Goal: Check status: Check status

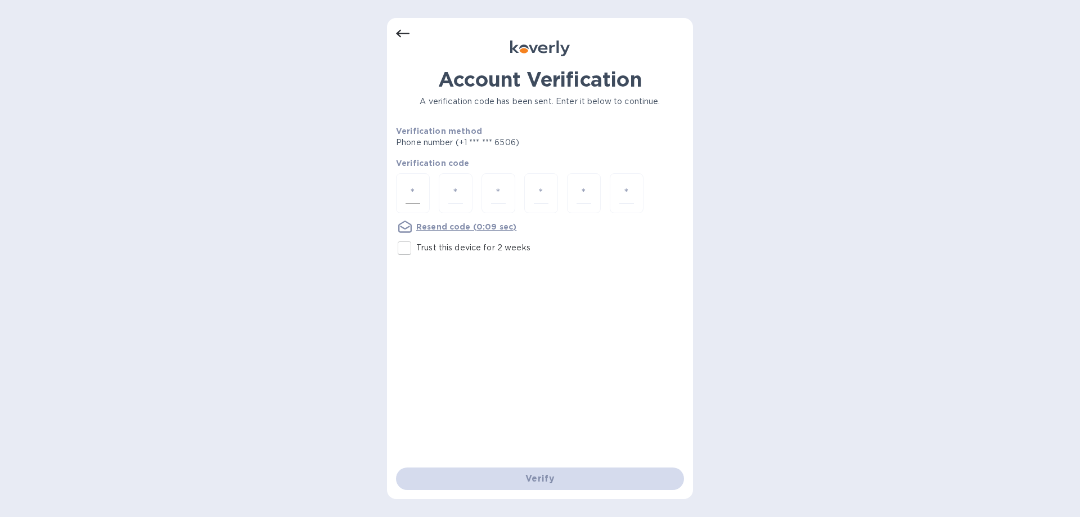
click at [407, 195] on input "number" at bounding box center [412, 193] width 15 height 21
click at [406, 248] on input "Trust this device for 2 weeks" at bounding box center [405, 248] width 24 height 24
checkbox input "true"
click at [695, 269] on div "Account Verification A verification code has been sent. Enter it below to conti…" at bounding box center [540, 258] width 1080 height 517
drag, startPoint x: 405, startPoint y: 199, endPoint x: 477, endPoint y: 199, distance: 72.0
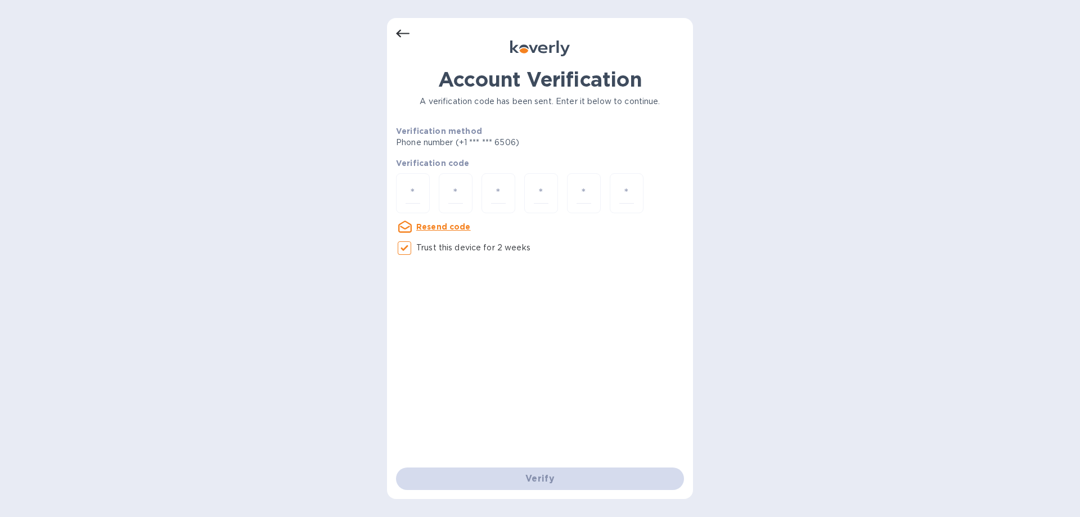
click at [410, 197] on div at bounding box center [413, 193] width 34 height 40
type input "1"
type input "3"
type input "0"
type input "1"
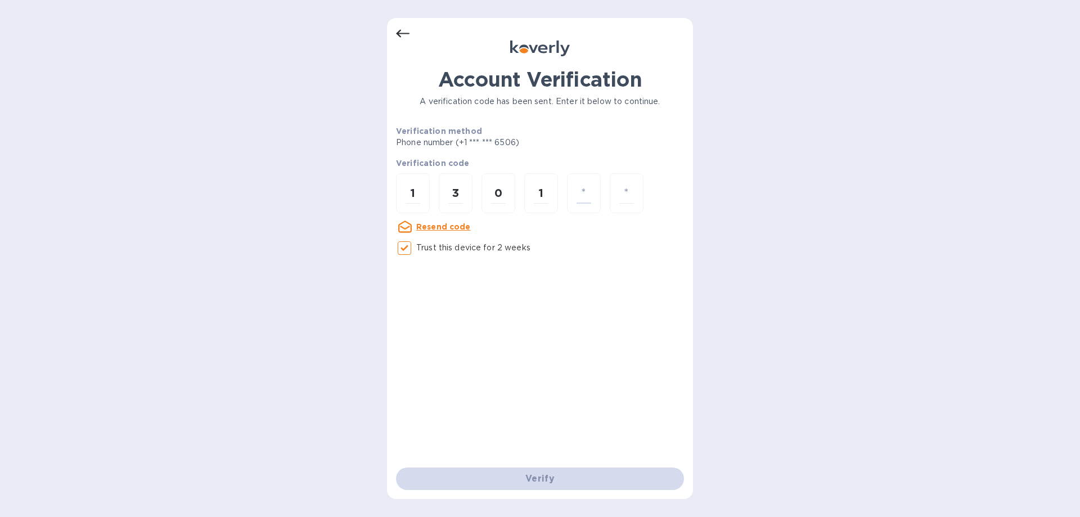
type input "5"
type input "4"
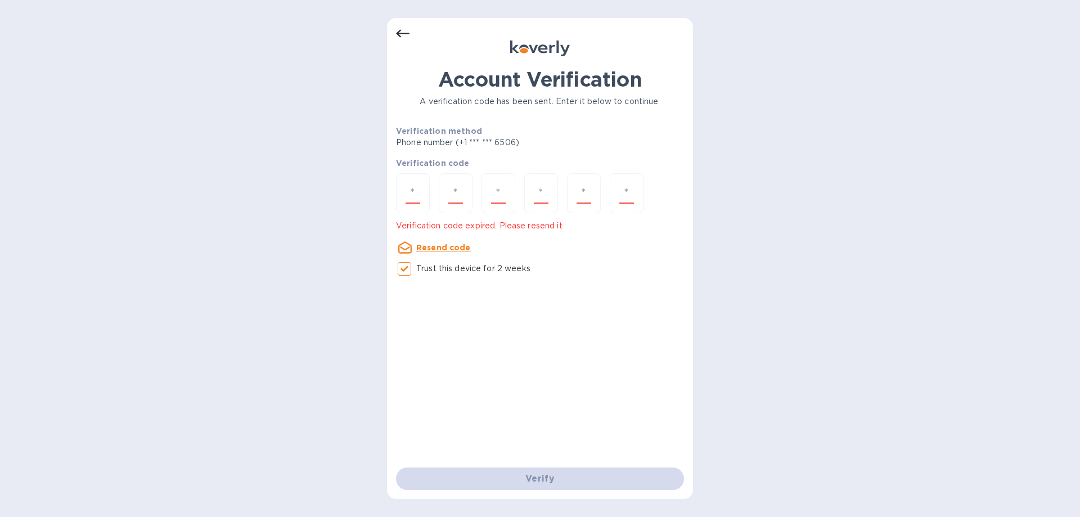
click at [450, 247] on u "Resend code" at bounding box center [443, 247] width 55 height 9
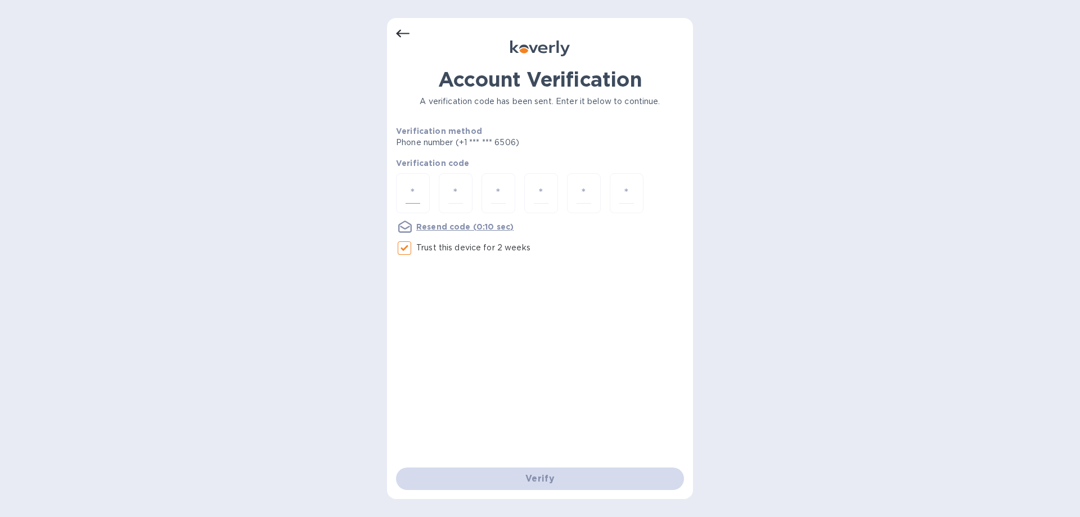
click at [413, 184] on input "number" at bounding box center [412, 193] width 15 height 21
type input "6"
type input "3"
type input "9"
type input "4"
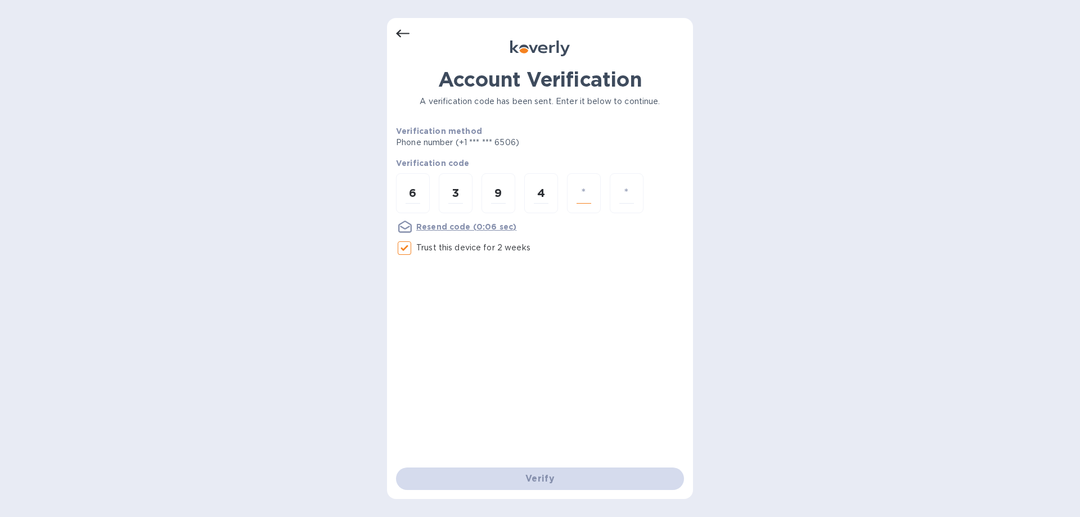
type input "6"
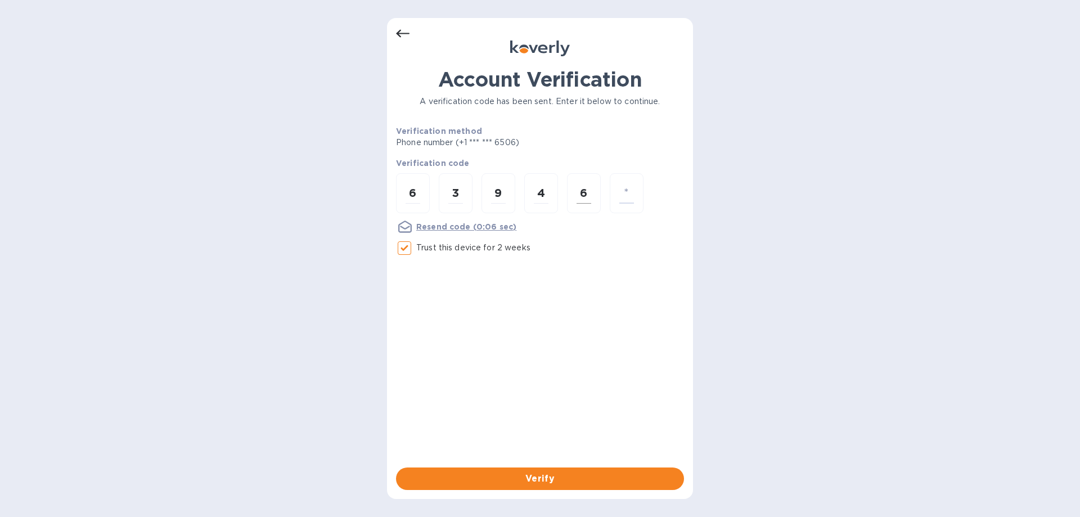
type input "4"
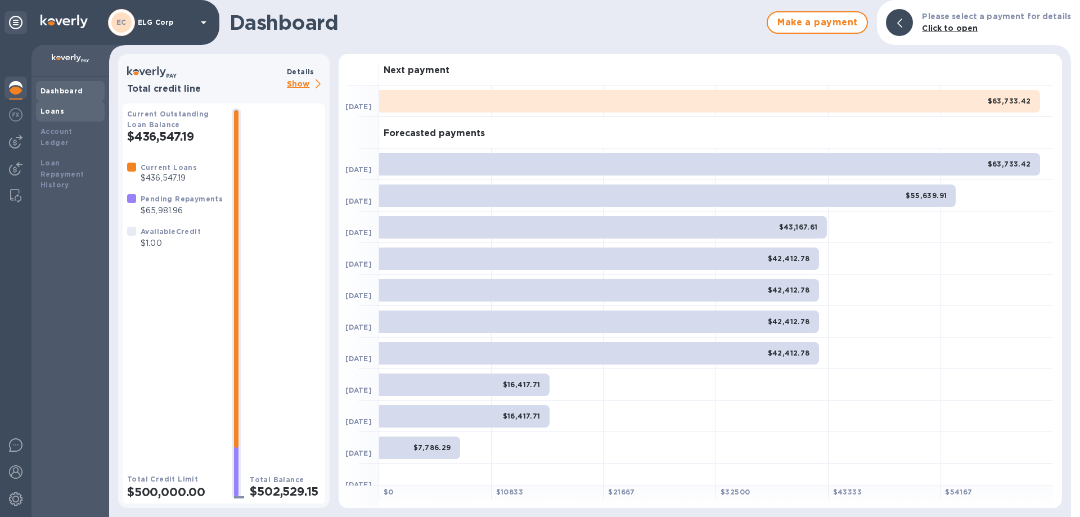
click at [58, 113] on b "Loans" at bounding box center [52, 111] width 24 height 8
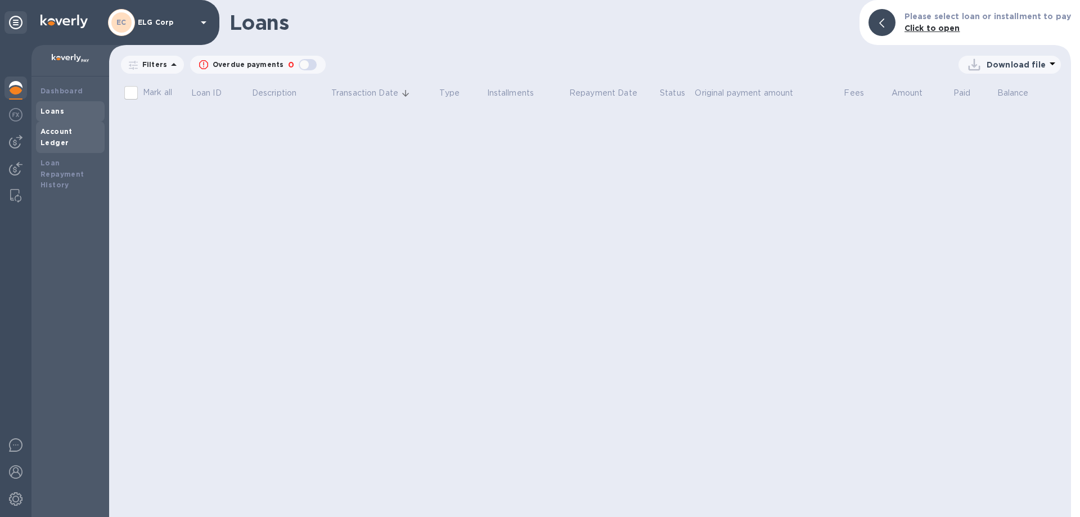
click at [67, 128] on b "Account Ledger" at bounding box center [56, 137] width 32 height 20
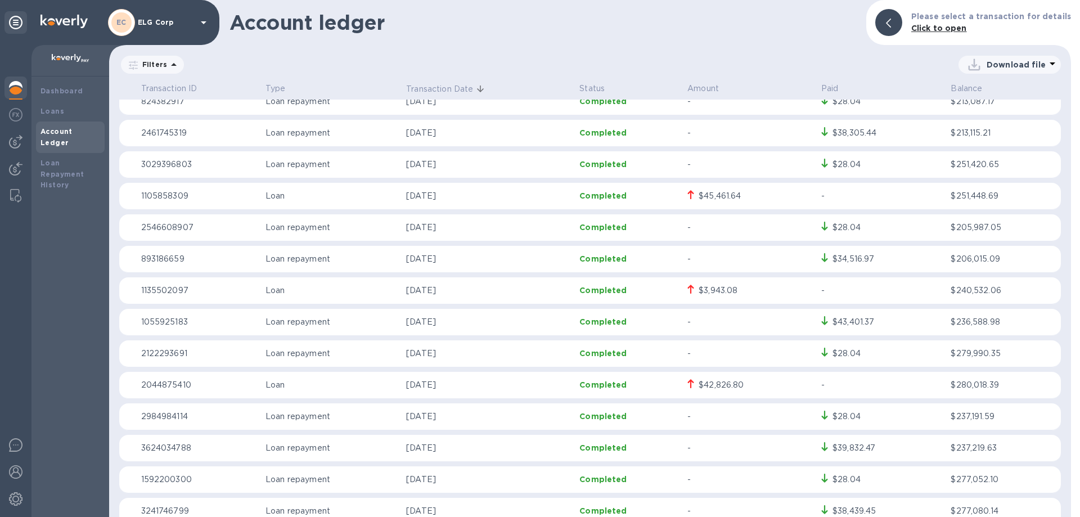
scroll to position [1575, 0]
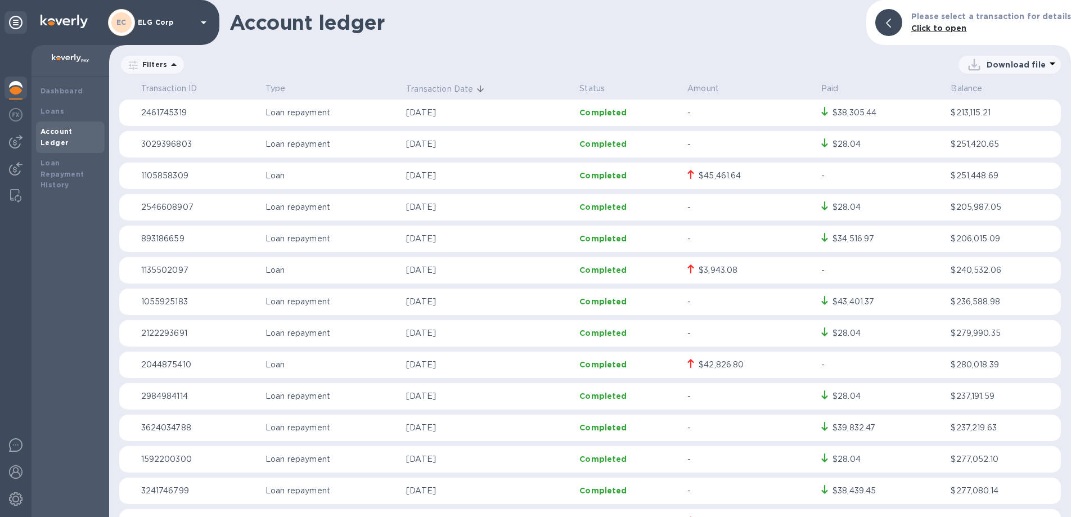
click at [711, 267] on div "$3,943.08" at bounding box center [717, 270] width 39 height 12
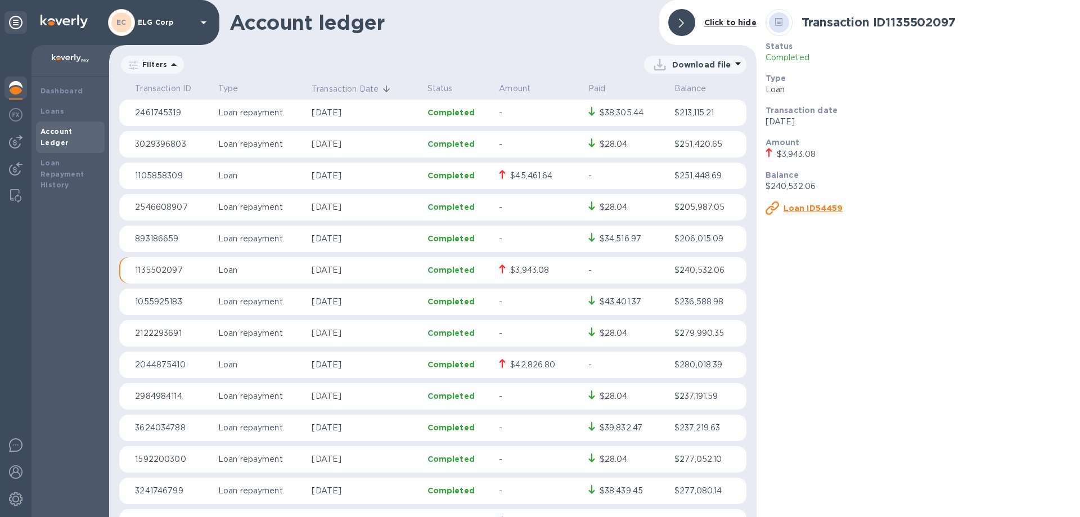
scroll to position [1575, 0]
click at [827, 209] on u "Loan ID54459" at bounding box center [813, 208] width 60 height 9
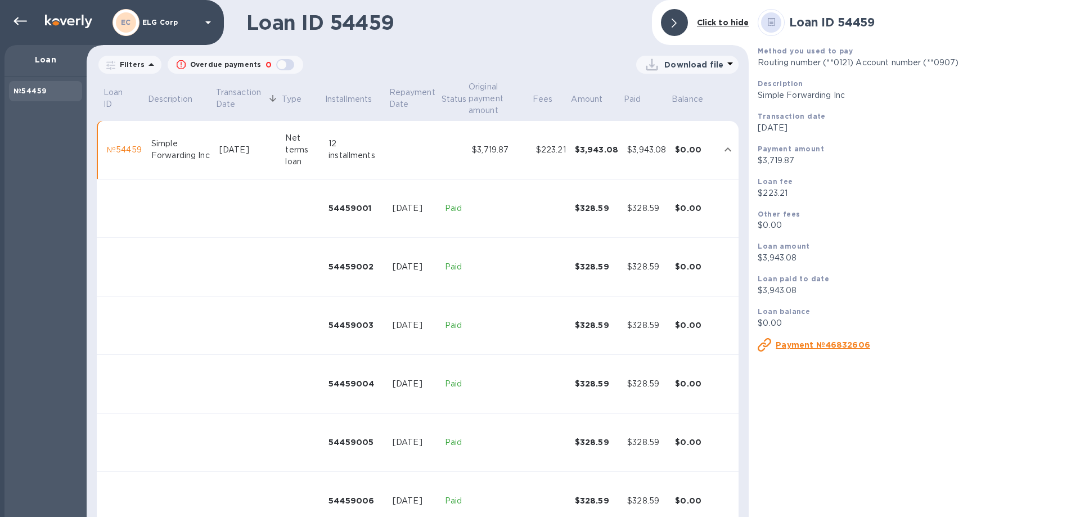
click at [832, 342] on u "Payment №46832606" at bounding box center [823, 344] width 94 height 9
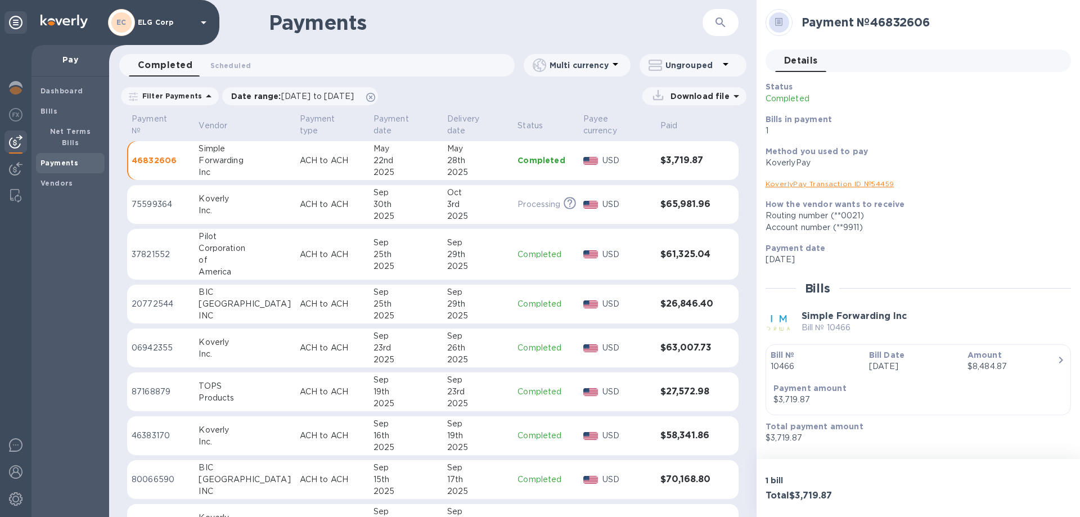
click at [788, 355] on b "Bill №" at bounding box center [782, 354] width 24 height 9
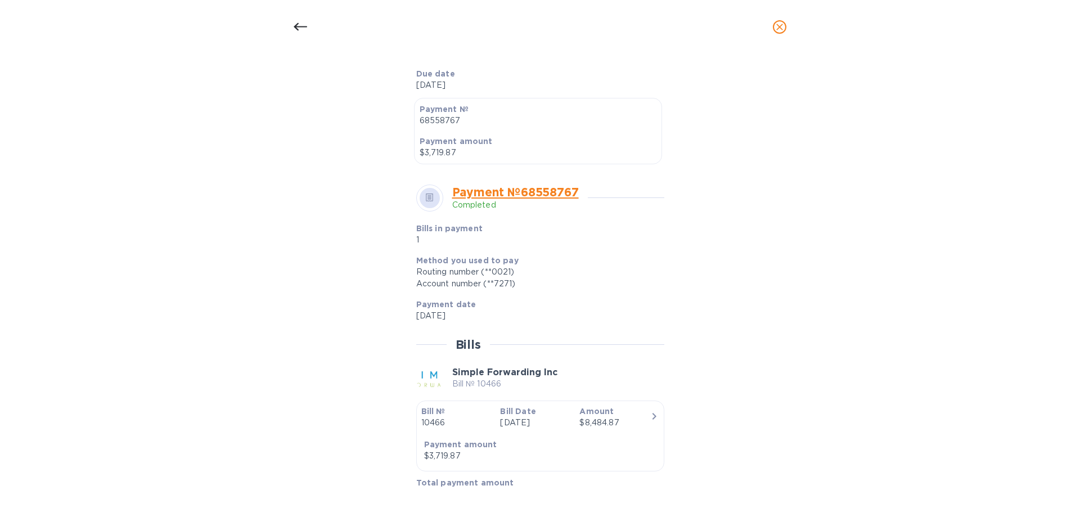
scroll to position [299, 0]
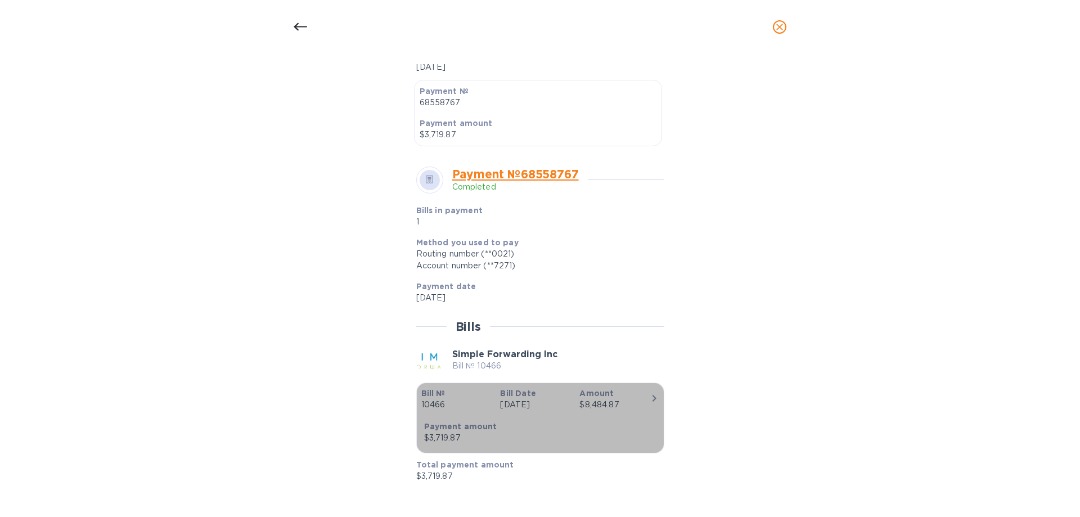
click at [648, 397] on icon "button" at bounding box center [653, 397] width 13 height 13
click at [438, 397] on b "Bill №" at bounding box center [433, 393] width 24 height 9
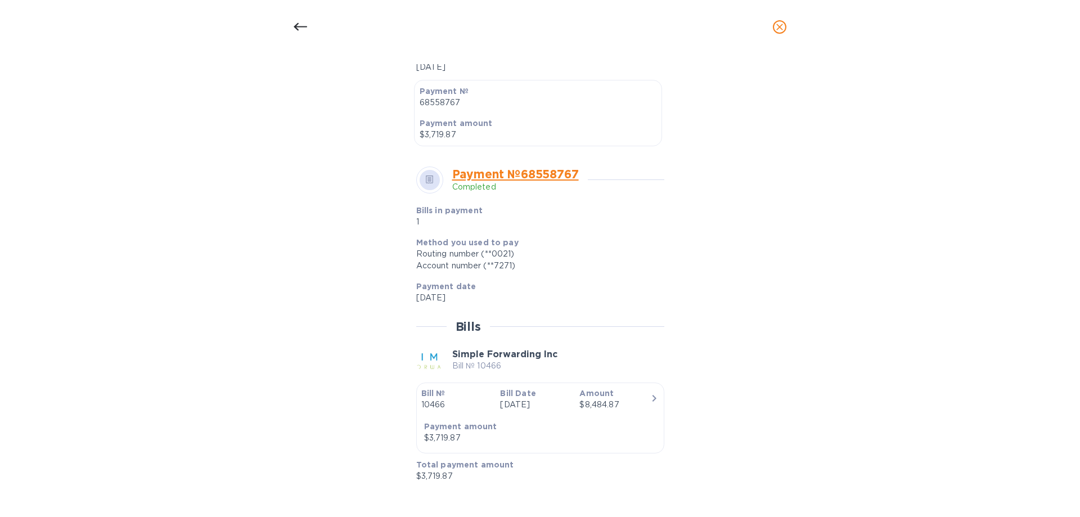
click at [305, 28] on icon at bounding box center [300, 26] width 13 height 13
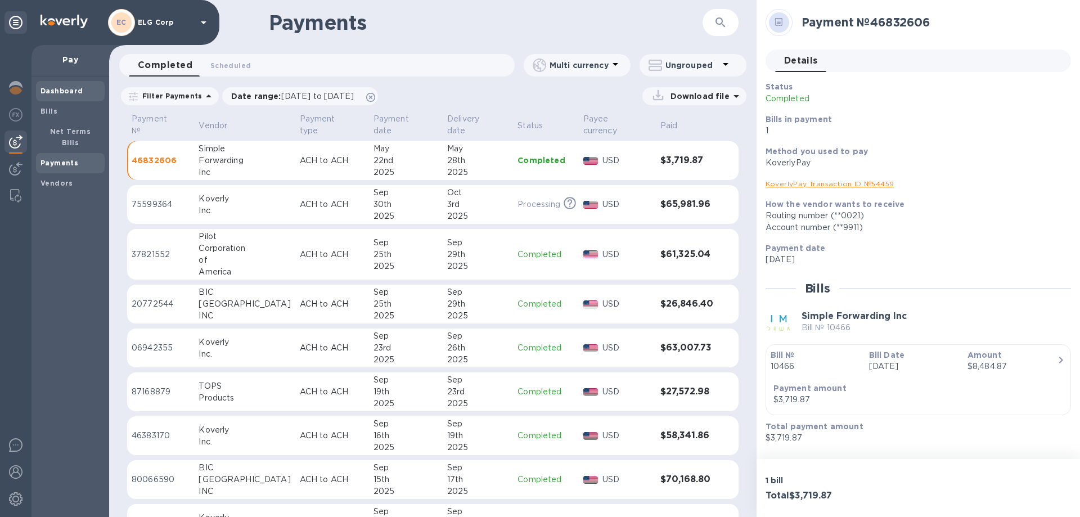
click at [69, 90] on b "Dashboard" at bounding box center [61, 91] width 43 height 8
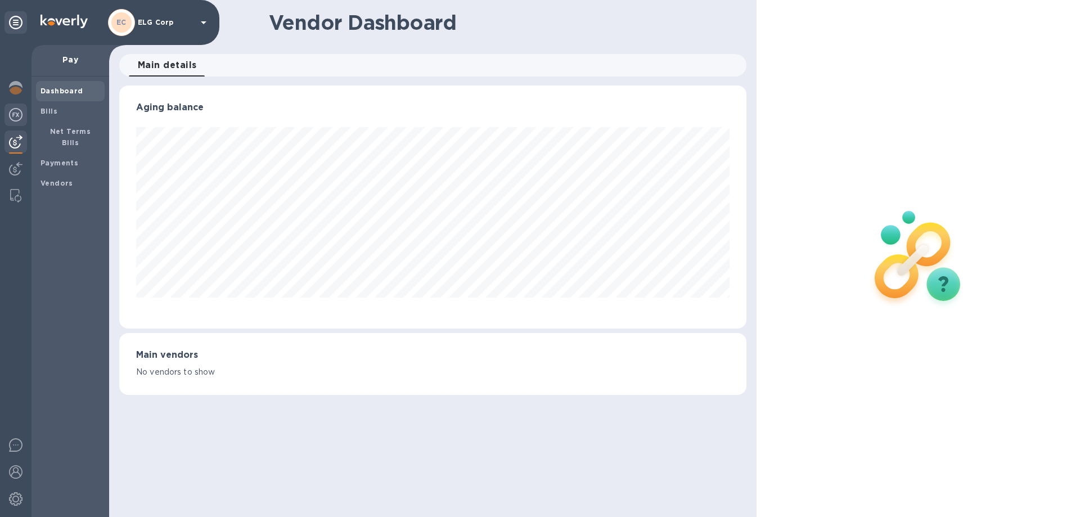
scroll to position [243, 626]
click at [21, 143] on img at bounding box center [15, 141] width 13 height 13
click at [17, 135] on img at bounding box center [15, 141] width 13 height 13
click at [13, 166] on img at bounding box center [15, 168] width 13 height 13
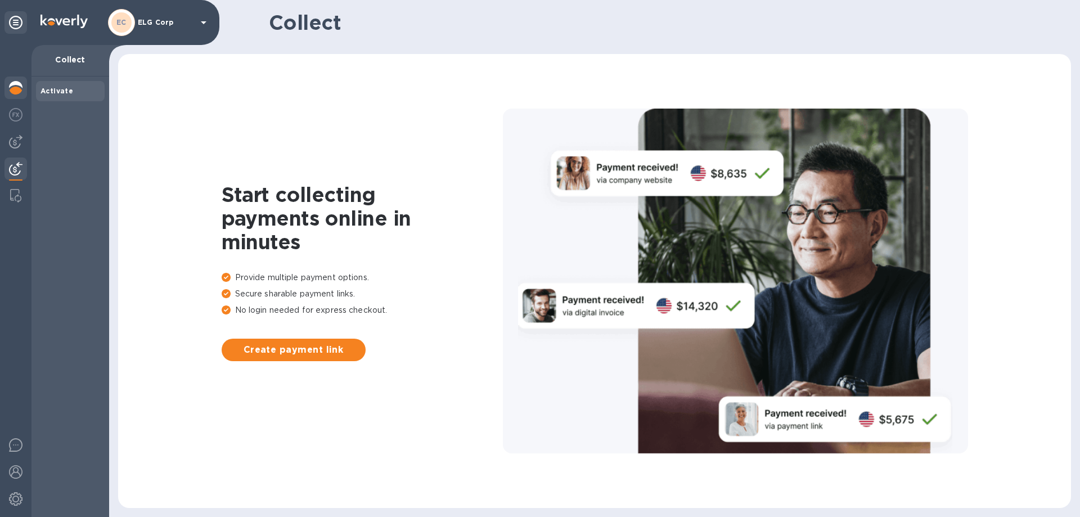
click at [17, 91] on img at bounding box center [15, 87] width 13 height 13
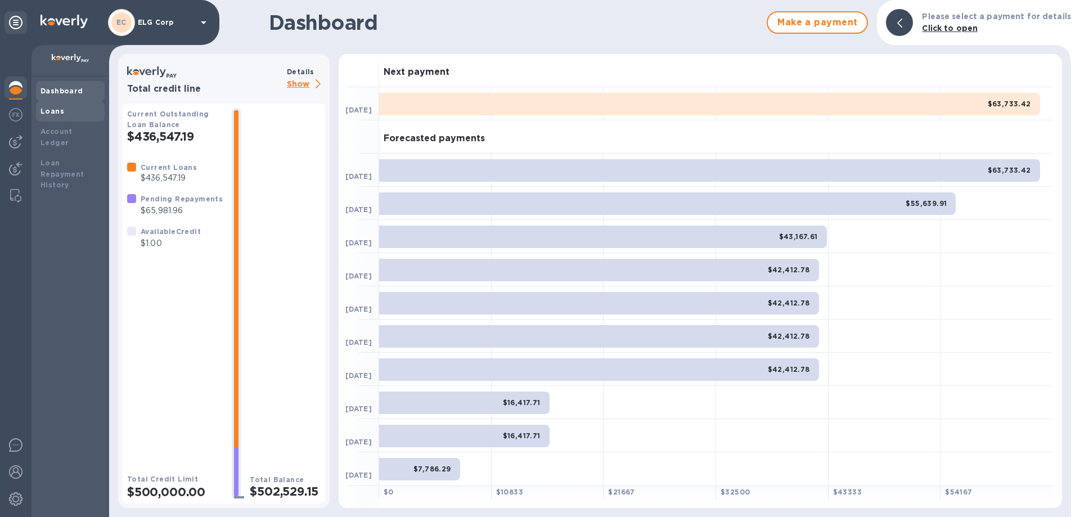
click at [67, 112] on div "Loans" at bounding box center [70, 111] width 60 height 11
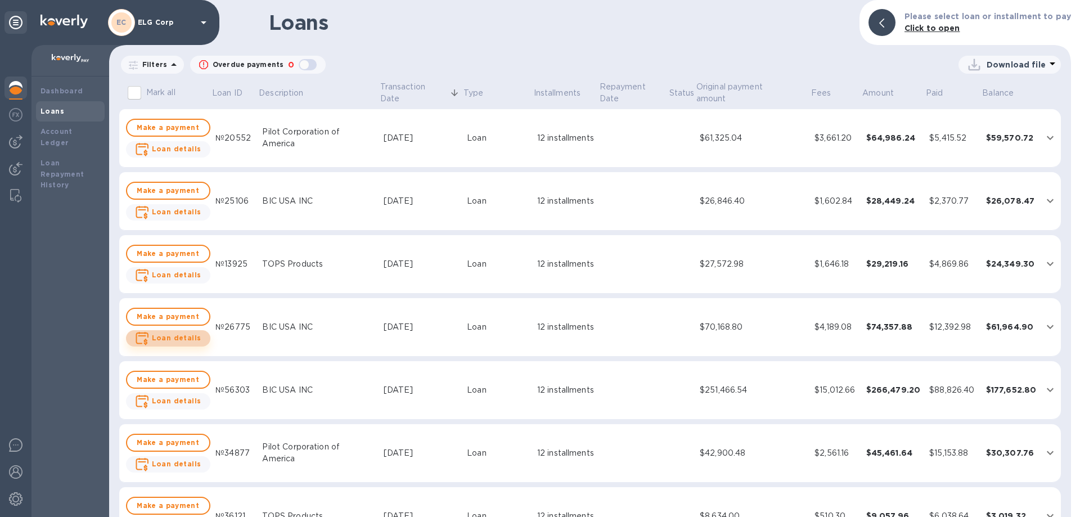
click at [179, 333] on b "Loan details" at bounding box center [176, 337] width 49 height 8
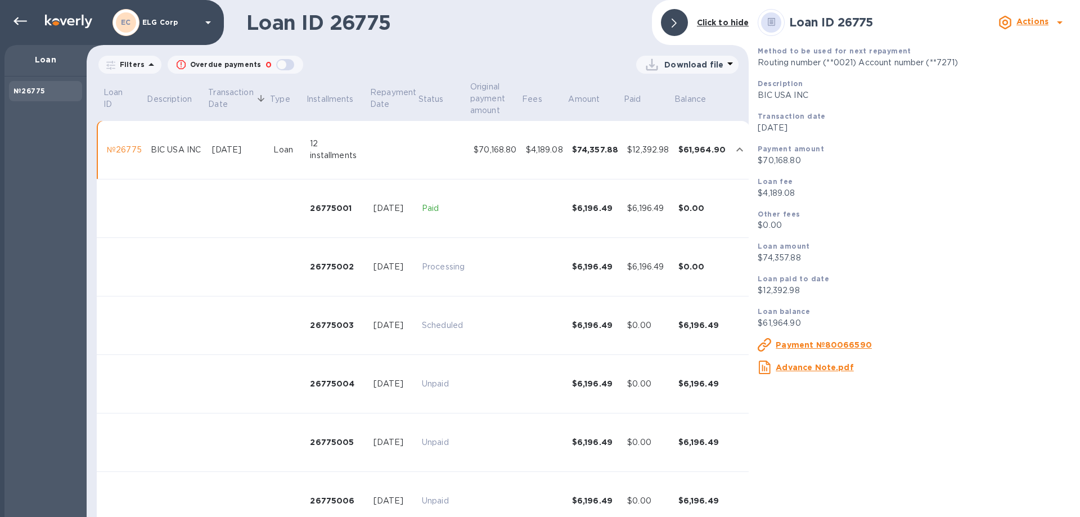
click at [826, 344] on u "Payment №80066590" at bounding box center [824, 344] width 96 height 9
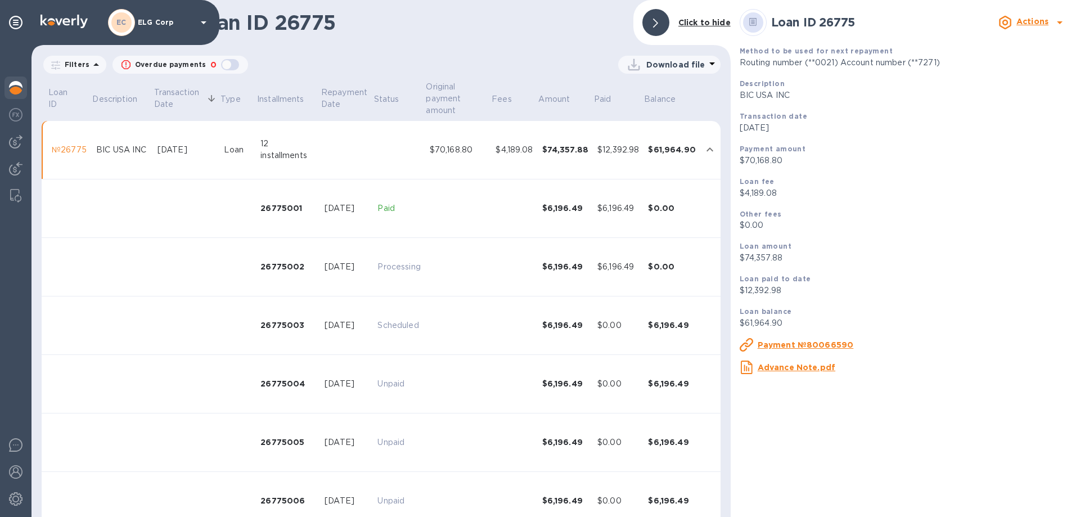
click at [12, 86] on img at bounding box center [15, 87] width 13 height 13
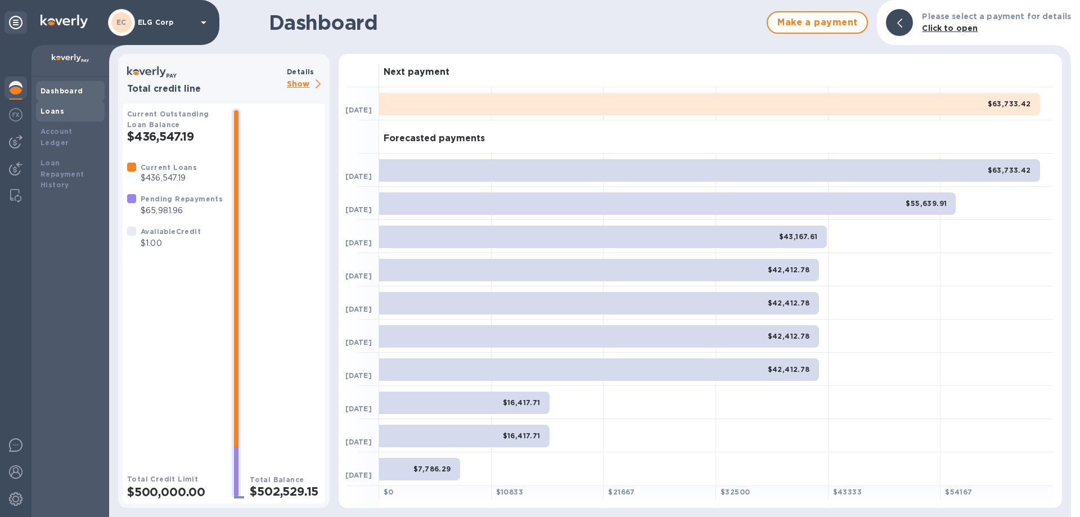
click at [65, 109] on div "Loans" at bounding box center [70, 111] width 60 height 11
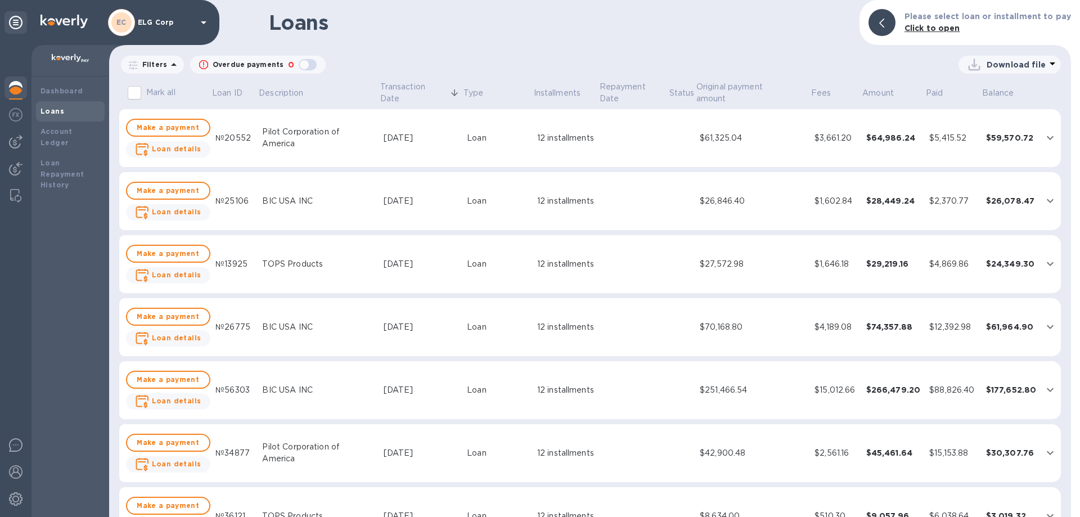
click at [471, 204] on div "Loan" at bounding box center [497, 201] width 61 height 12
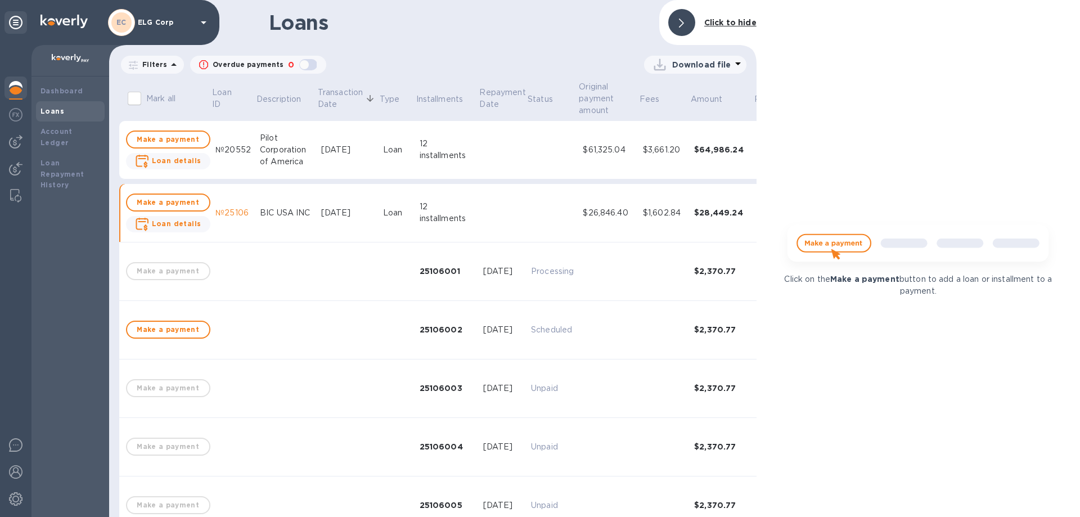
click at [192, 227] on b "Loan details" at bounding box center [176, 223] width 49 height 8
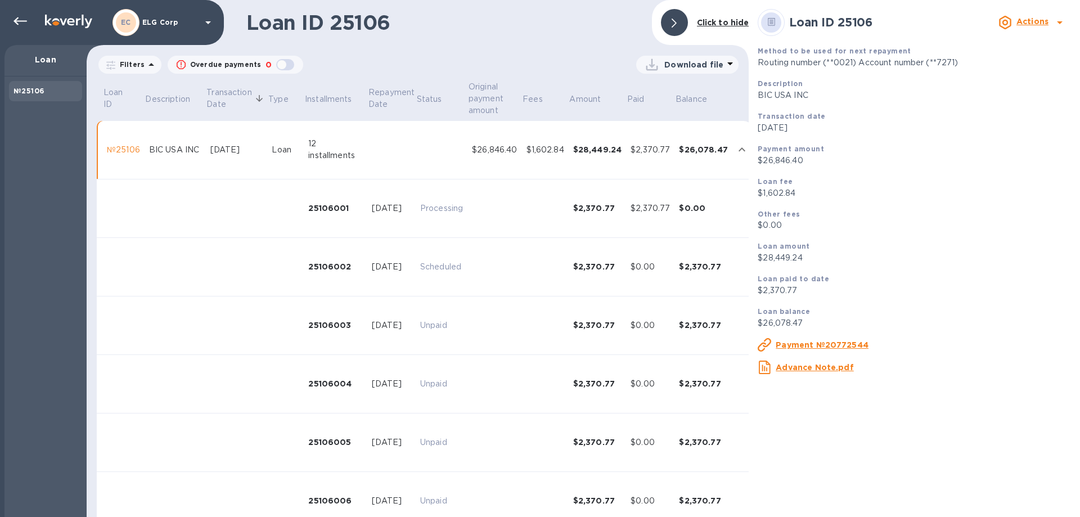
click at [827, 344] on u "Payment №20772544" at bounding box center [822, 344] width 93 height 9
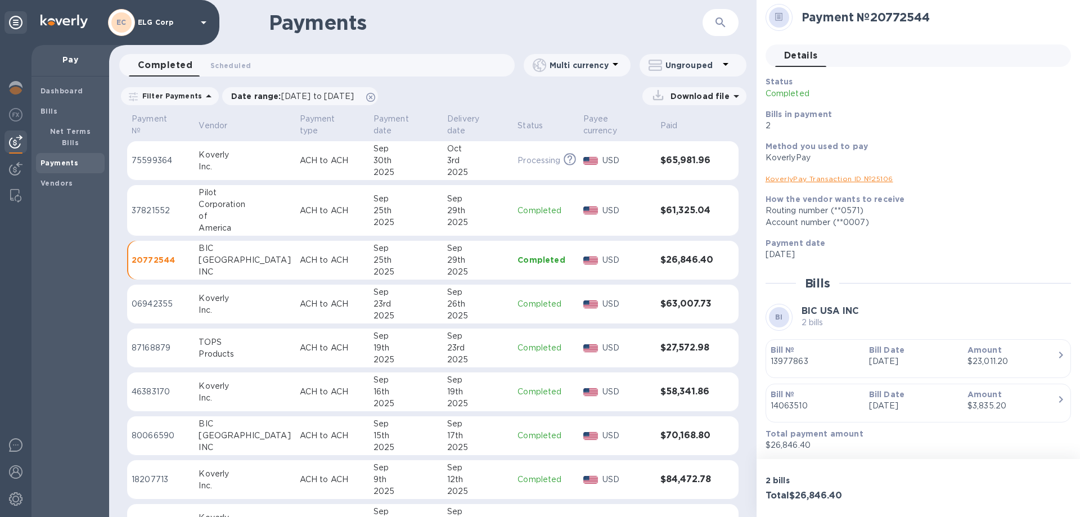
scroll to position [6, 0]
click at [13, 88] on img at bounding box center [15, 87] width 13 height 13
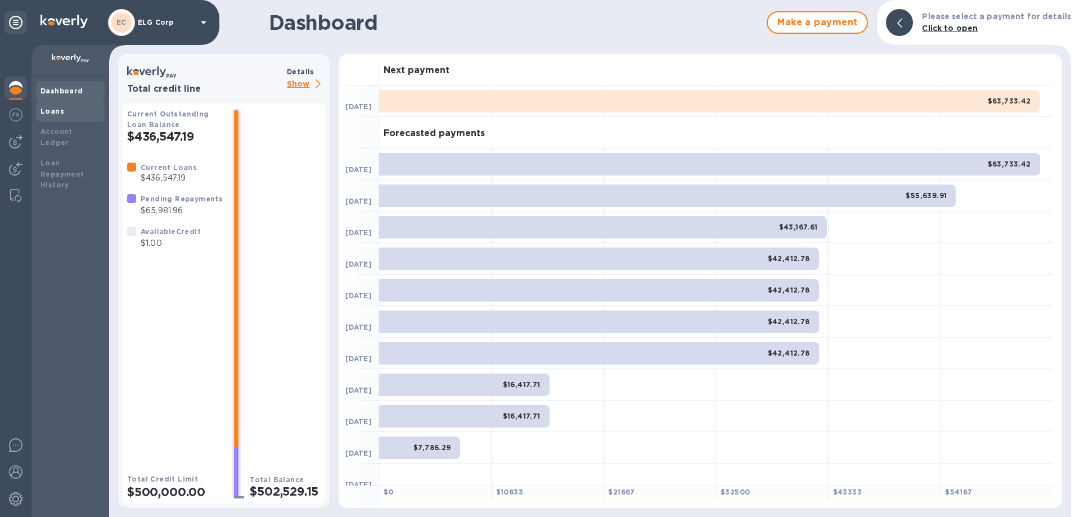
click at [54, 114] on b "Loans" at bounding box center [52, 111] width 24 height 8
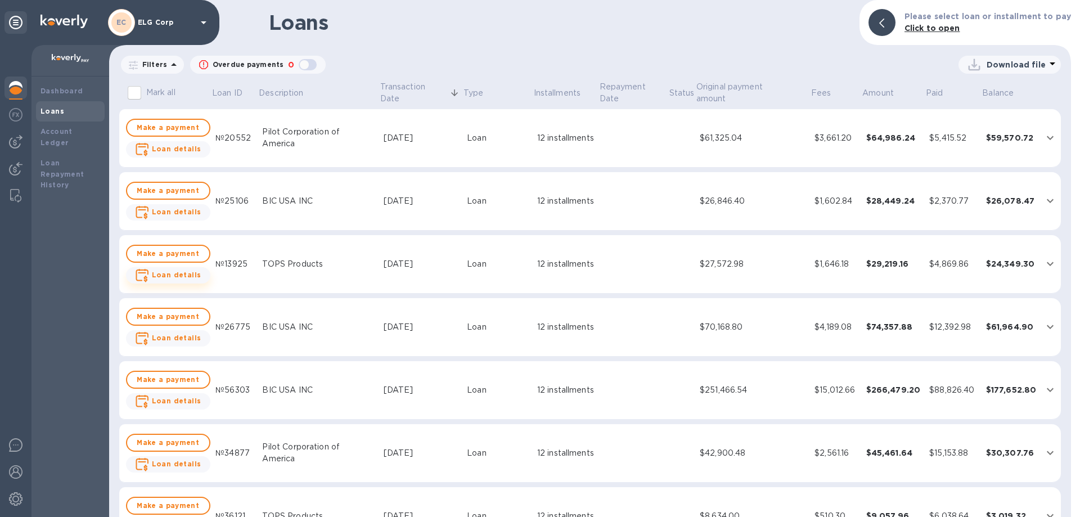
click at [174, 274] on b "Loan details" at bounding box center [176, 275] width 49 height 8
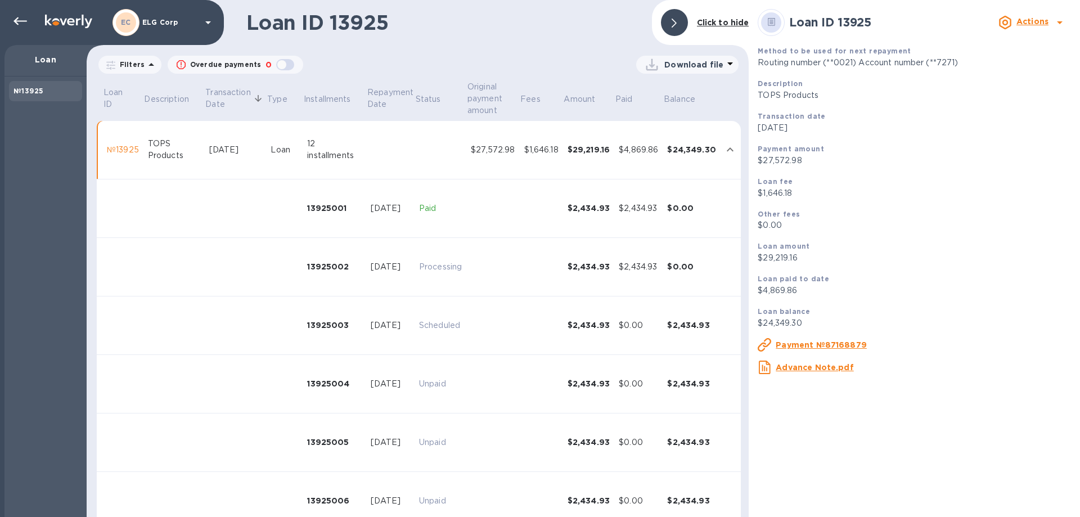
click at [818, 341] on u "Payment №87168879" at bounding box center [821, 344] width 91 height 9
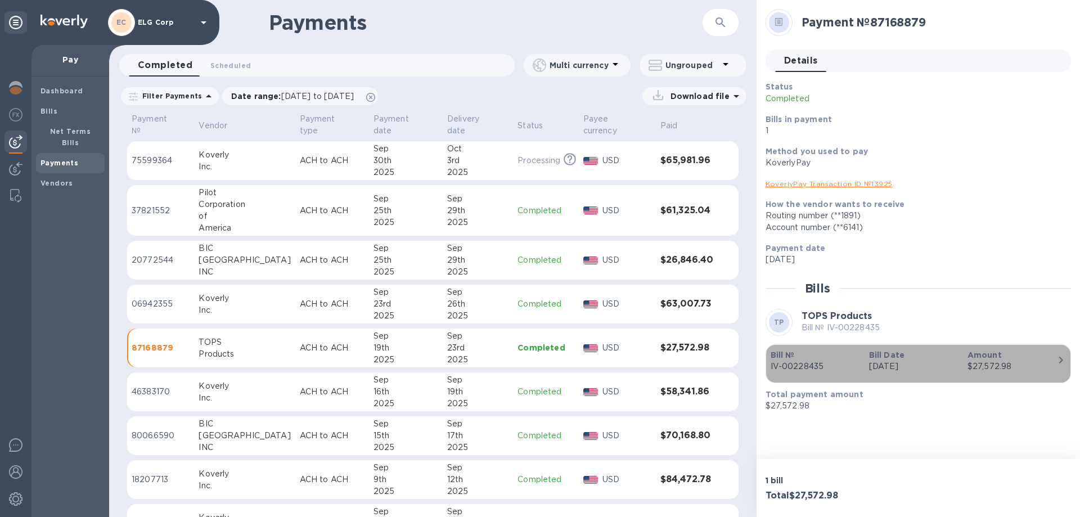
click at [988, 364] on div "$27,572.98" at bounding box center [1011, 366] width 89 height 12
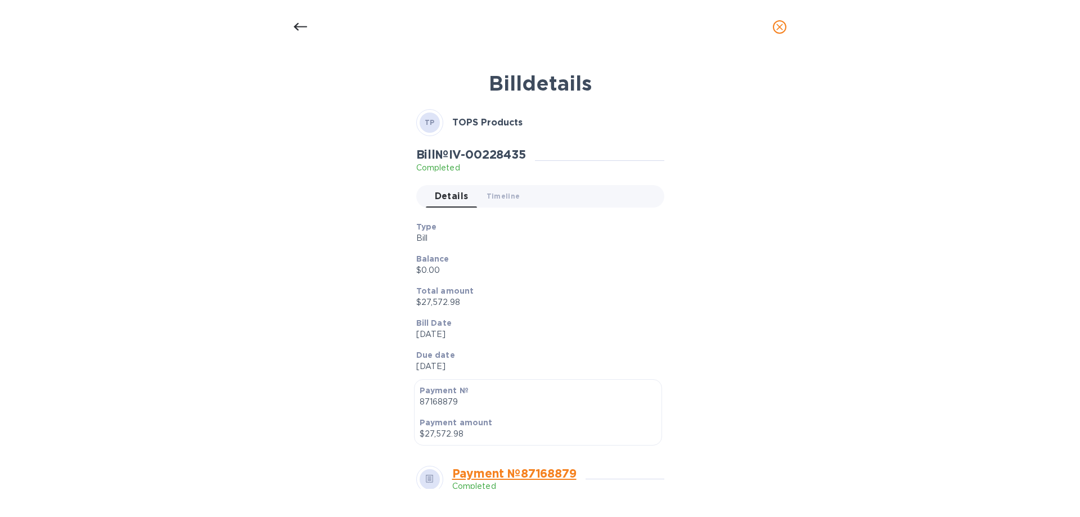
click at [296, 17] on div at bounding box center [300, 26] width 27 height 27
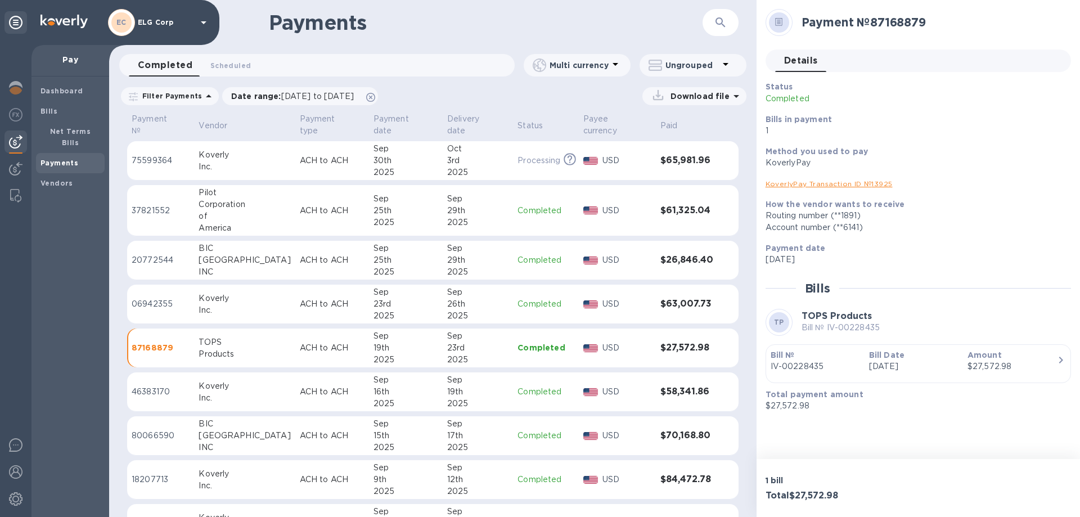
drag, startPoint x: 21, startPoint y: 89, endPoint x: 32, endPoint y: 88, distance: 11.3
click at [22, 87] on img at bounding box center [15, 87] width 13 height 13
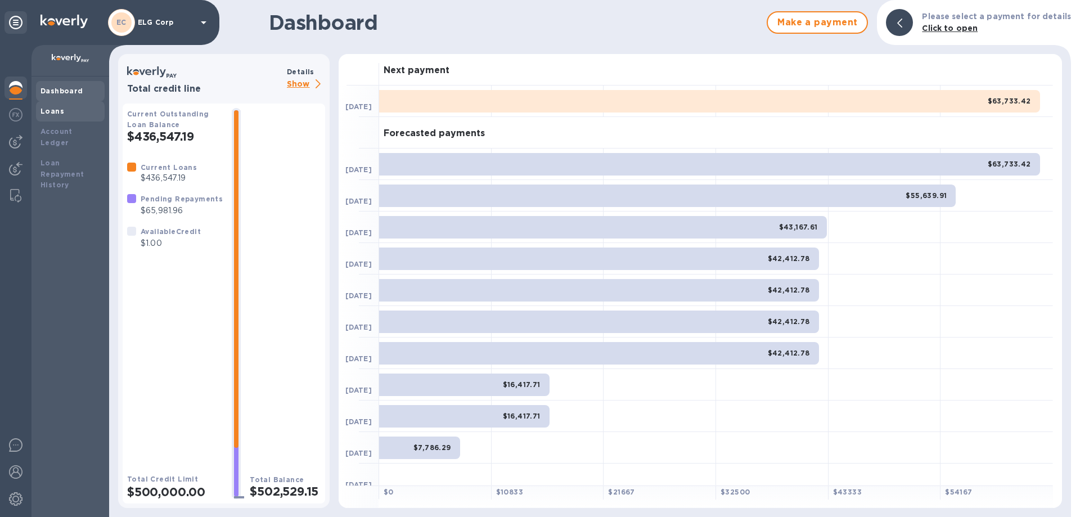
click at [58, 109] on b "Loans" at bounding box center [52, 111] width 24 height 8
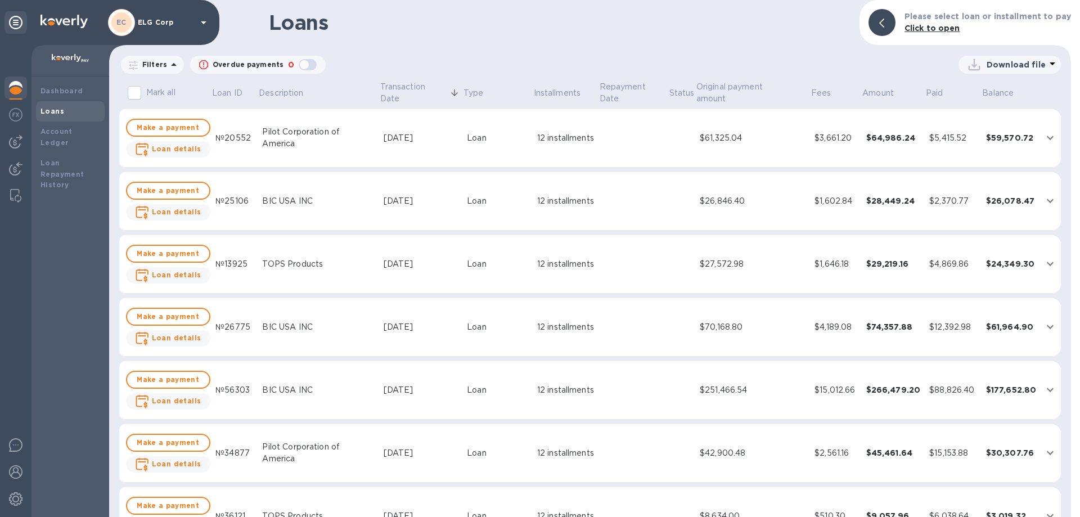
drag, startPoint x: 181, startPoint y: 212, endPoint x: 142, endPoint y: 210, distance: 38.3
click at [181, 212] on b "Loan details" at bounding box center [176, 212] width 49 height 8
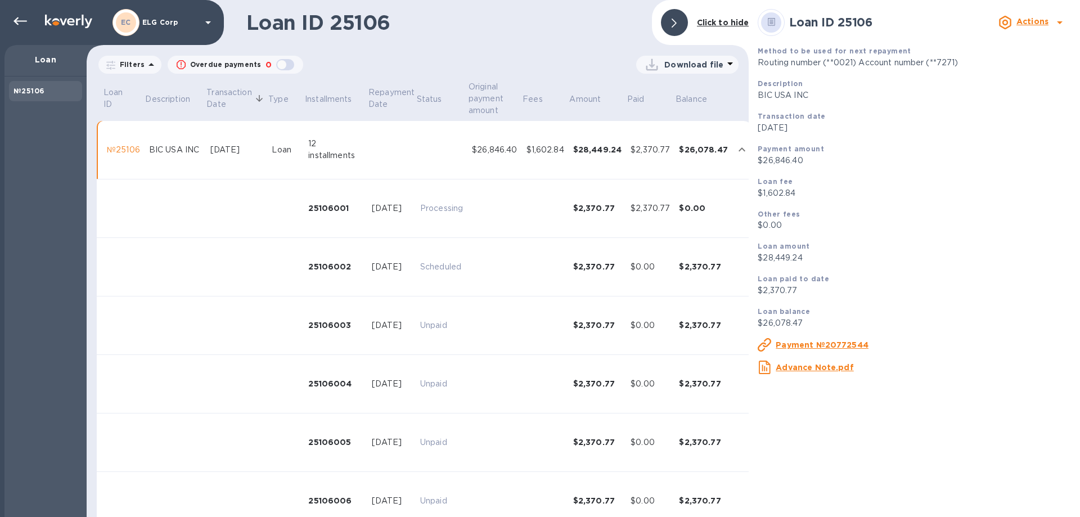
click at [815, 345] on u "Payment №20772544" at bounding box center [822, 344] width 93 height 9
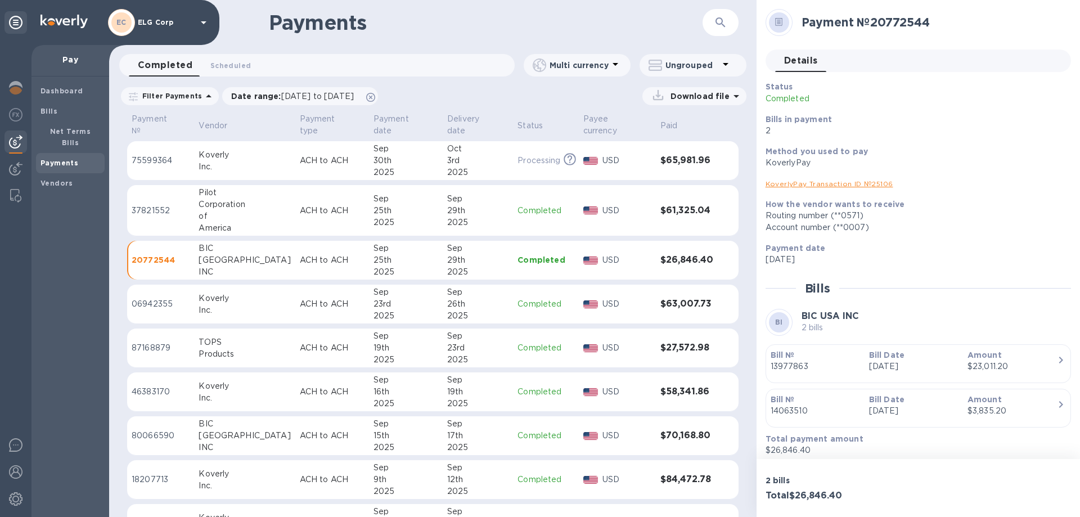
click at [864, 364] on div "Bill Date [DATE]" at bounding box center [913, 361] width 98 height 32
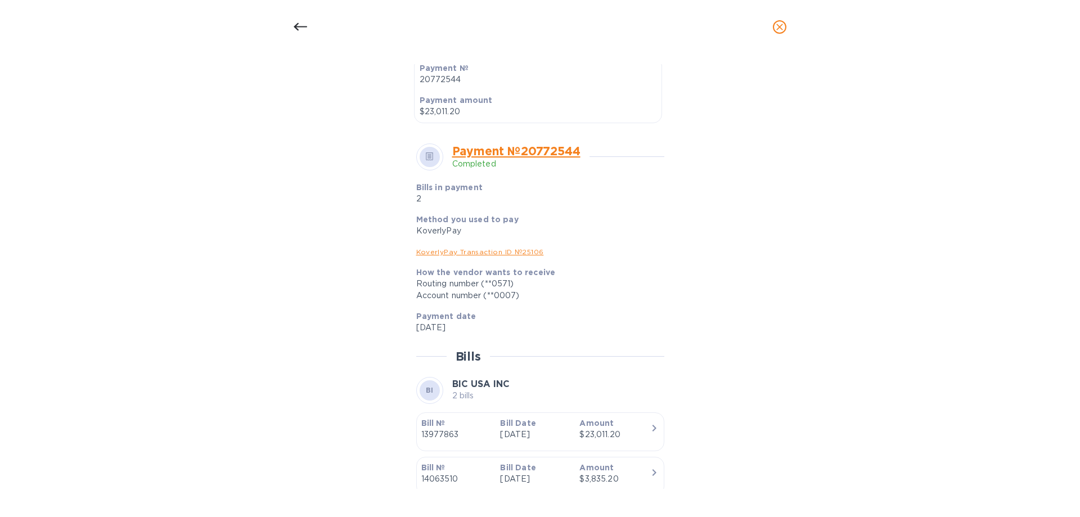
scroll to position [364, 0]
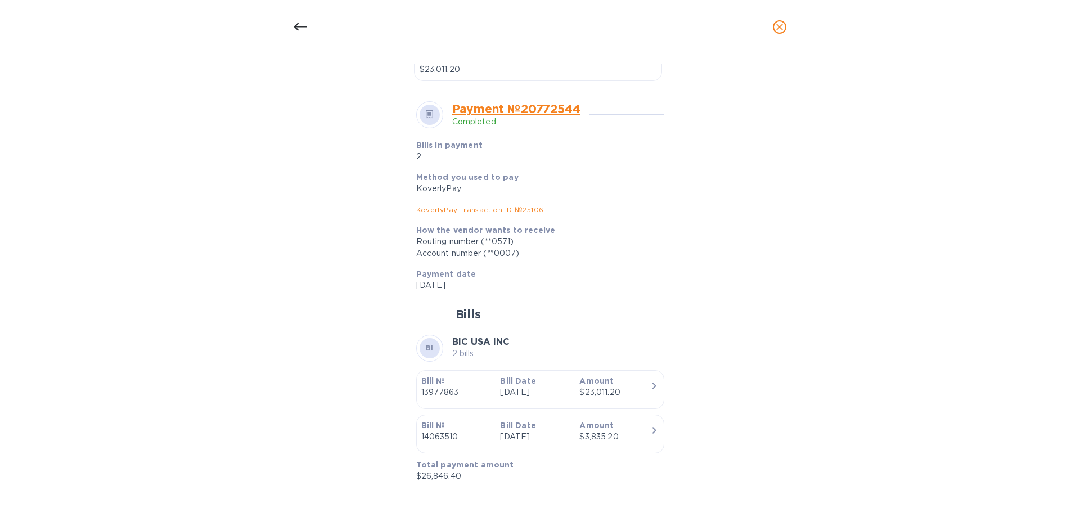
click at [548, 447] on div "button" at bounding box center [540, 446] width 238 height 6
drag, startPoint x: 296, startPoint y: 26, endPoint x: 204, endPoint y: 40, distance: 93.3
click at [296, 26] on icon at bounding box center [300, 26] width 13 height 13
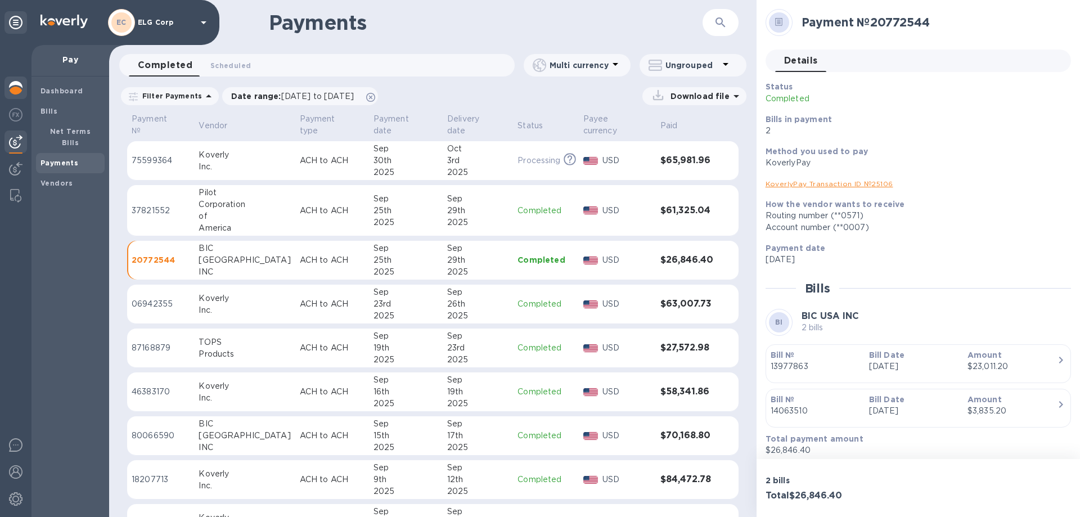
click at [13, 81] on img at bounding box center [15, 87] width 13 height 13
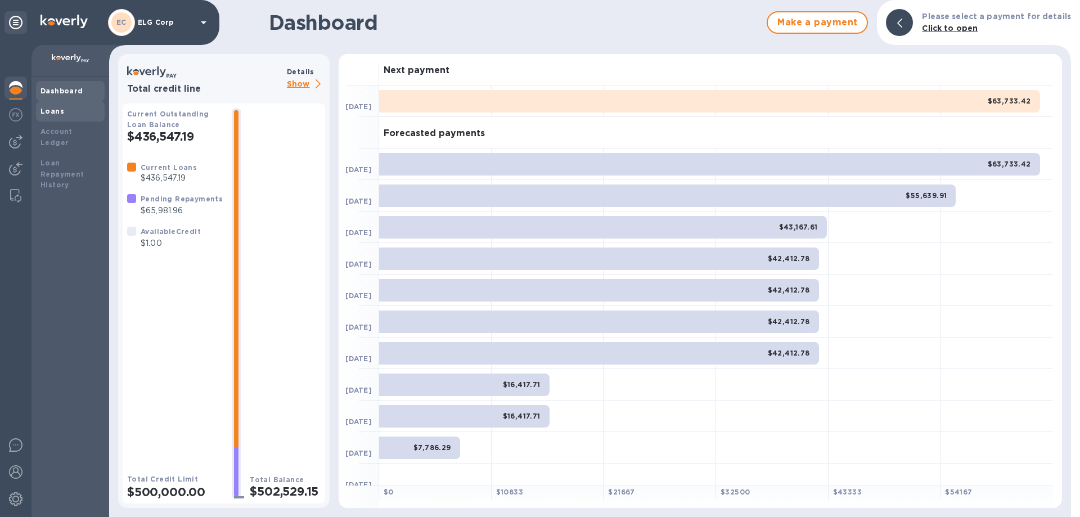
click at [62, 110] on div "Loans" at bounding box center [70, 111] width 60 height 11
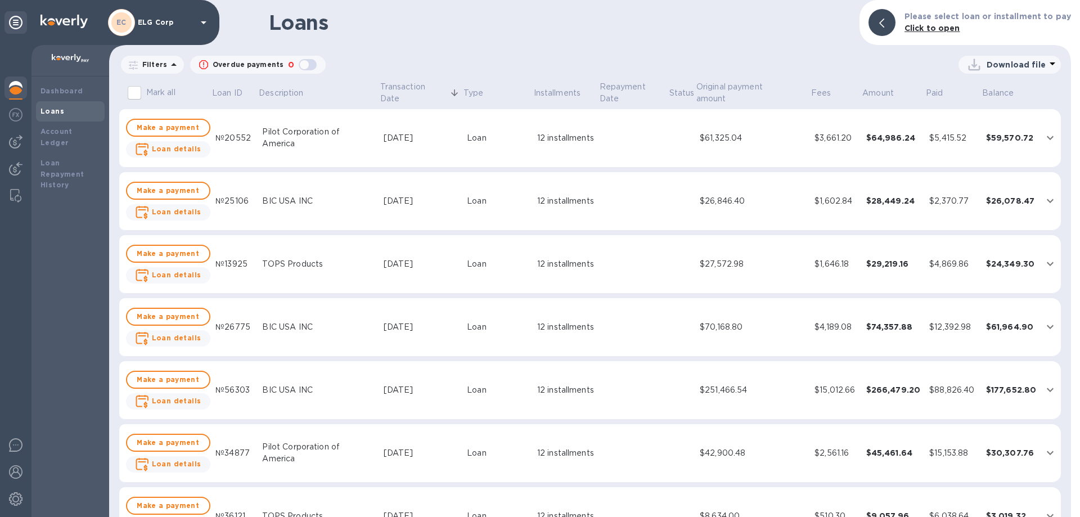
drag, startPoint x: 480, startPoint y: 143, endPoint x: 377, endPoint y: 170, distance: 106.4
click at [480, 143] on div "Loan" at bounding box center [497, 138] width 61 height 12
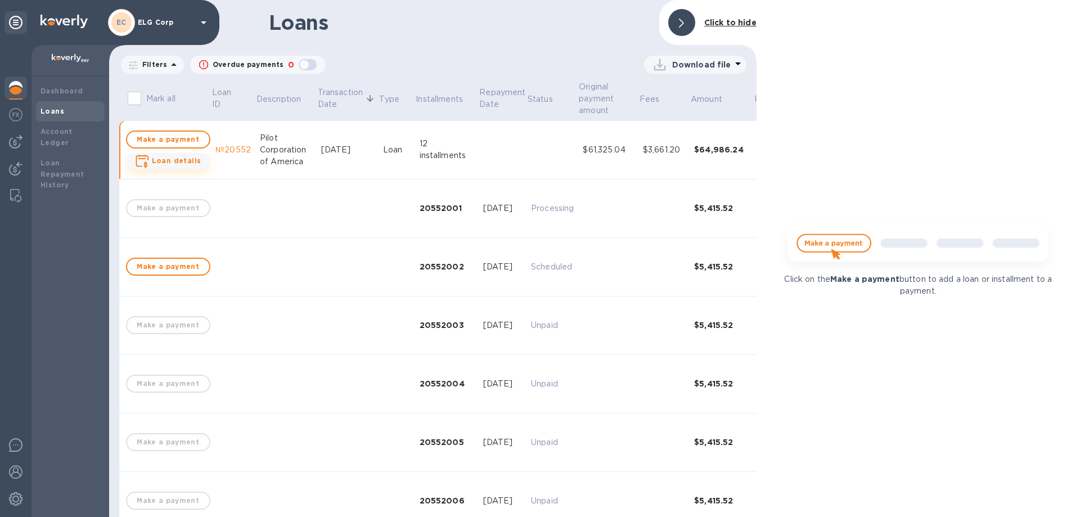
click at [190, 162] on b "Loan details" at bounding box center [176, 160] width 49 height 8
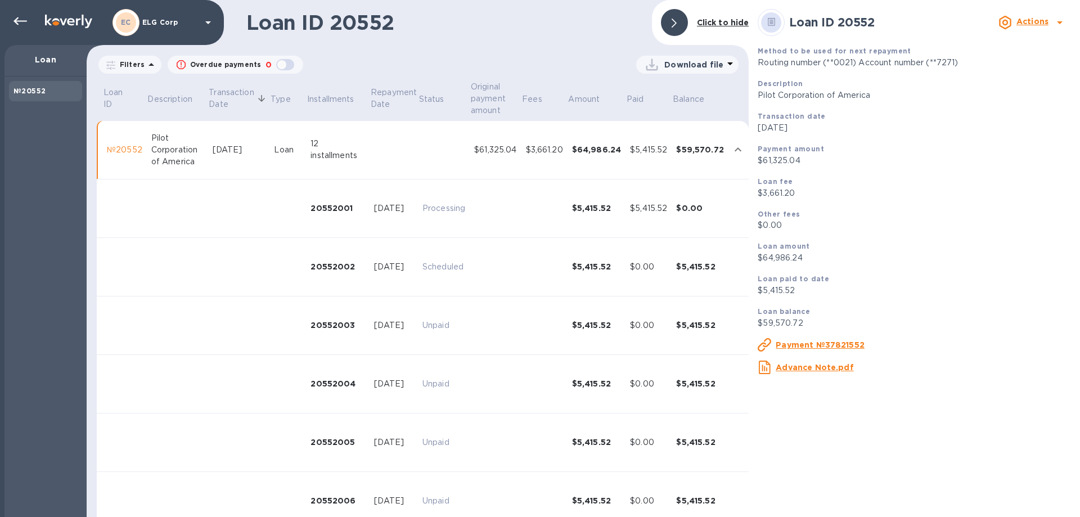
click at [815, 340] on p "Payment №37821552" at bounding box center [820, 344] width 89 height 11
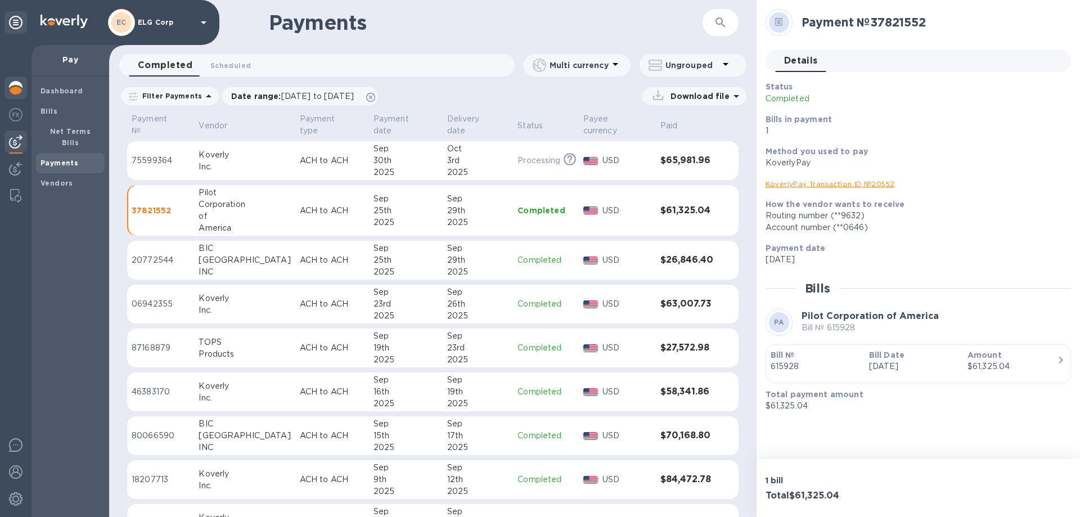
click at [17, 88] on img at bounding box center [15, 87] width 13 height 13
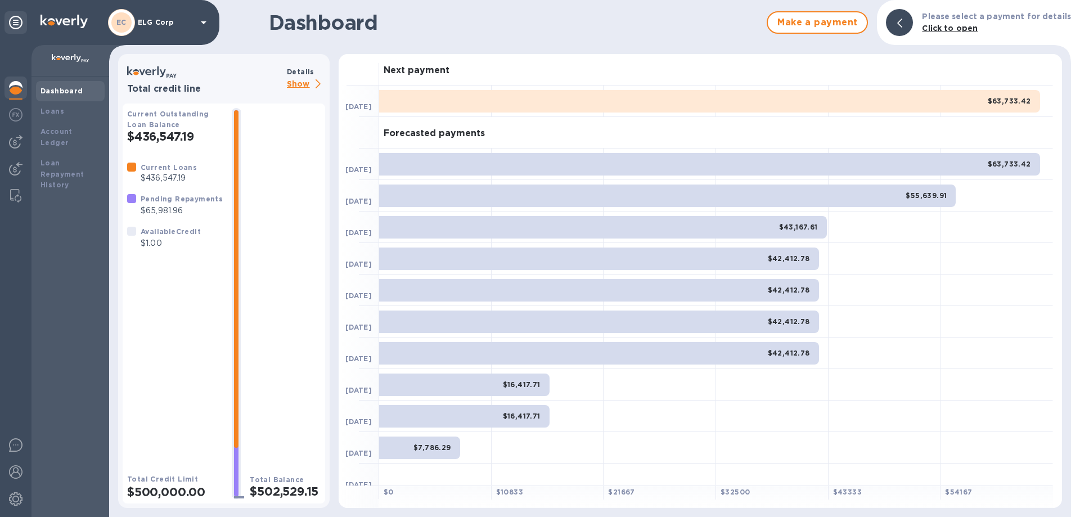
click at [72, 87] on b "Dashboard" at bounding box center [61, 91] width 43 height 8
click at [73, 129] on b "Account Ledger" at bounding box center [56, 137] width 32 height 20
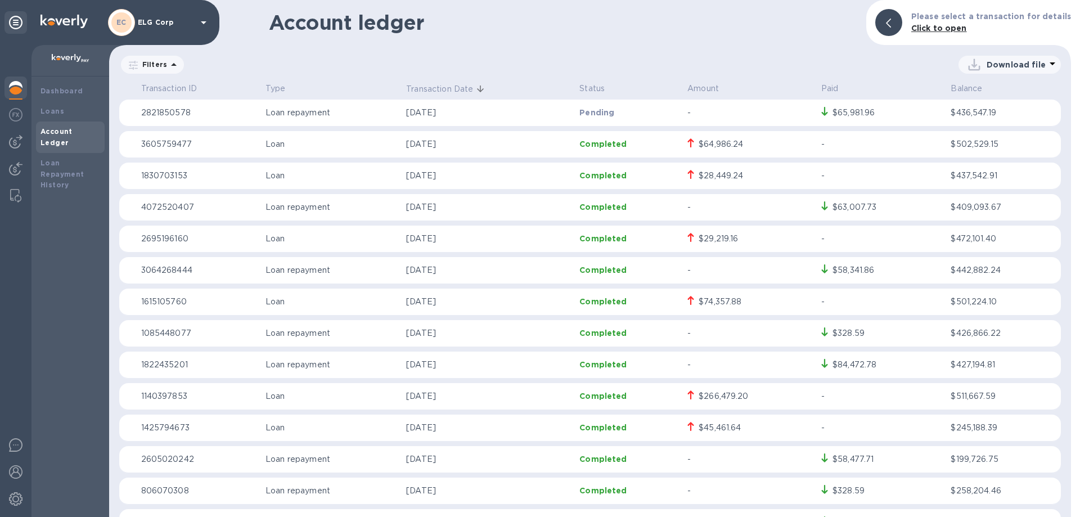
click at [202, 19] on icon at bounding box center [203, 22] width 13 height 13
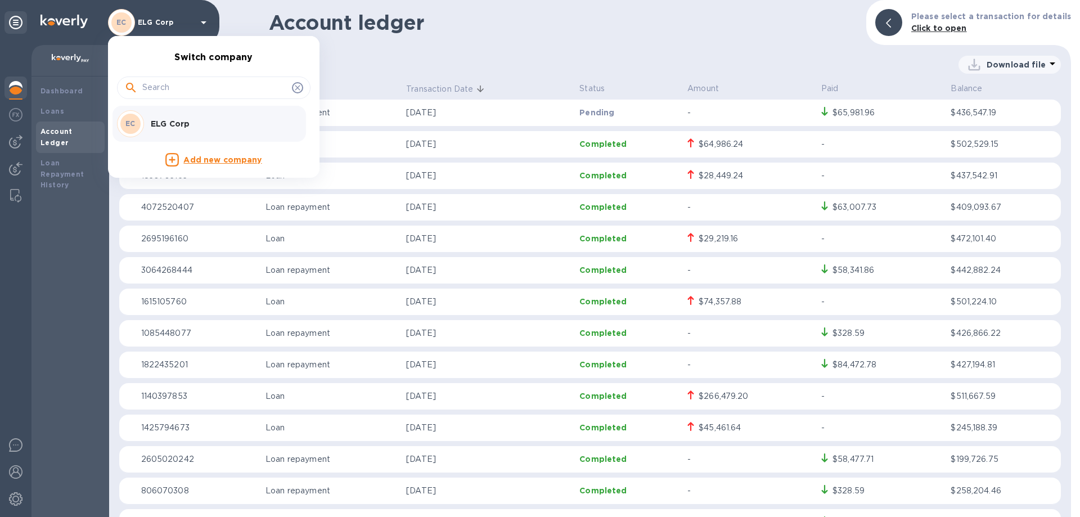
click at [19, 497] on div at bounding box center [540, 258] width 1080 height 517
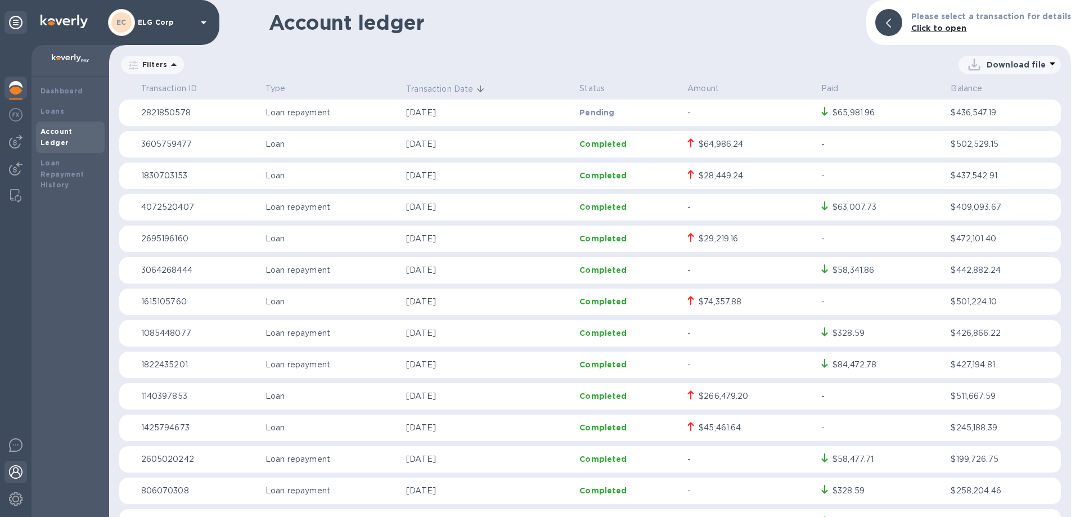
click at [15, 471] on img at bounding box center [15, 471] width 13 height 13
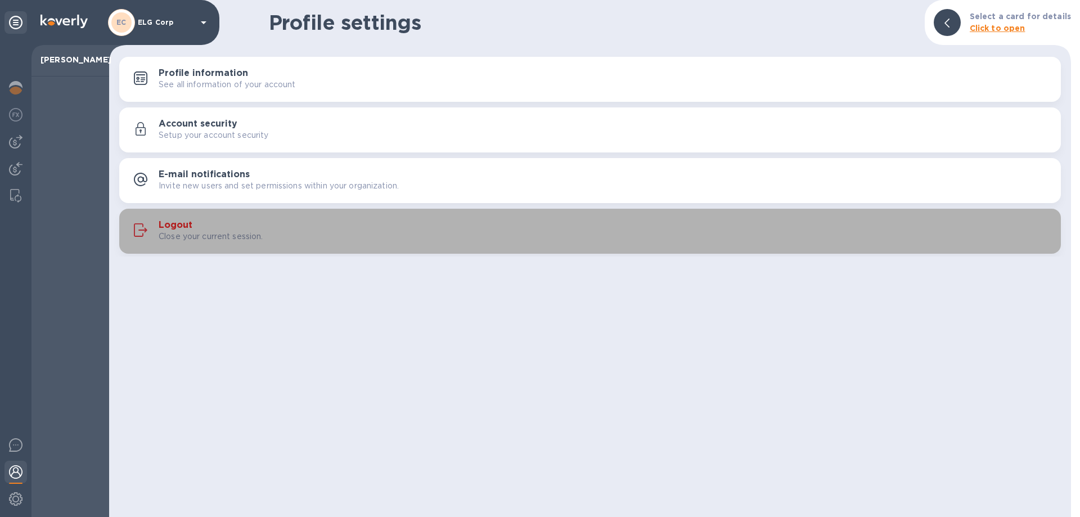
click at [198, 229] on div "Logout Close your current session." at bounding box center [605, 231] width 893 height 22
